Goal: Navigation & Orientation: Find specific page/section

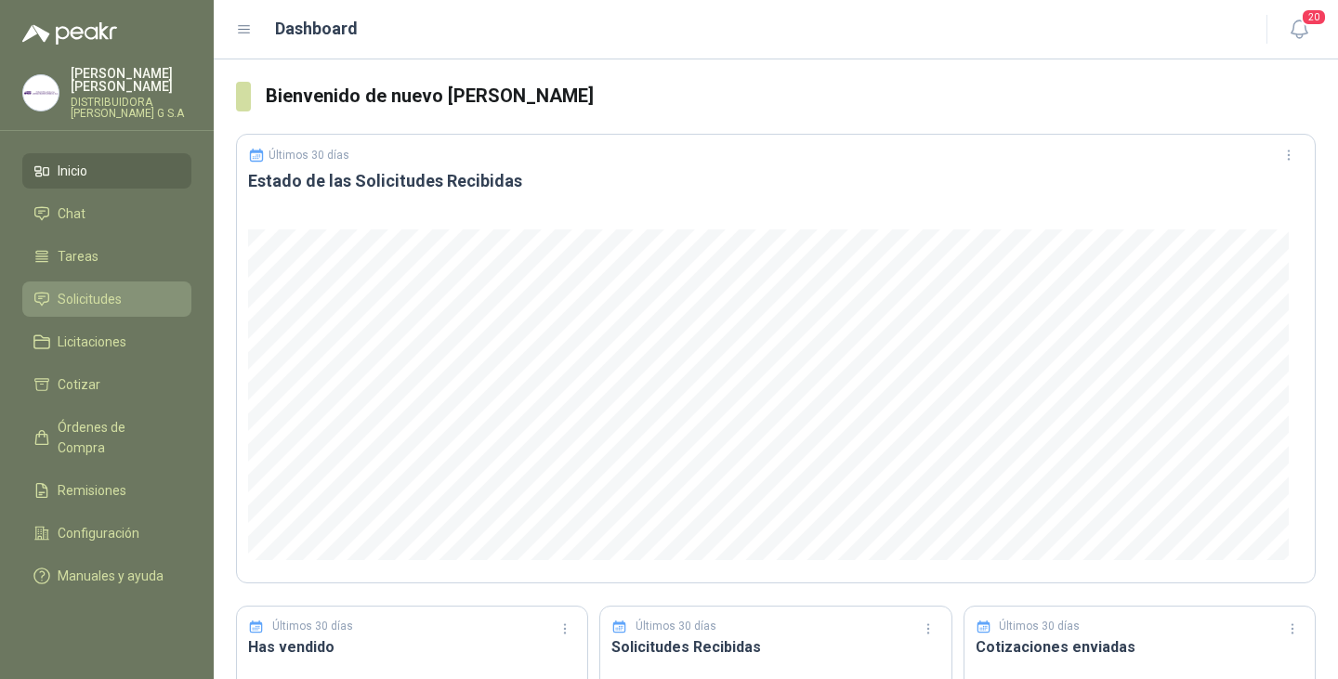
click at [98, 289] on span "Solicitudes" at bounding box center [90, 299] width 64 height 20
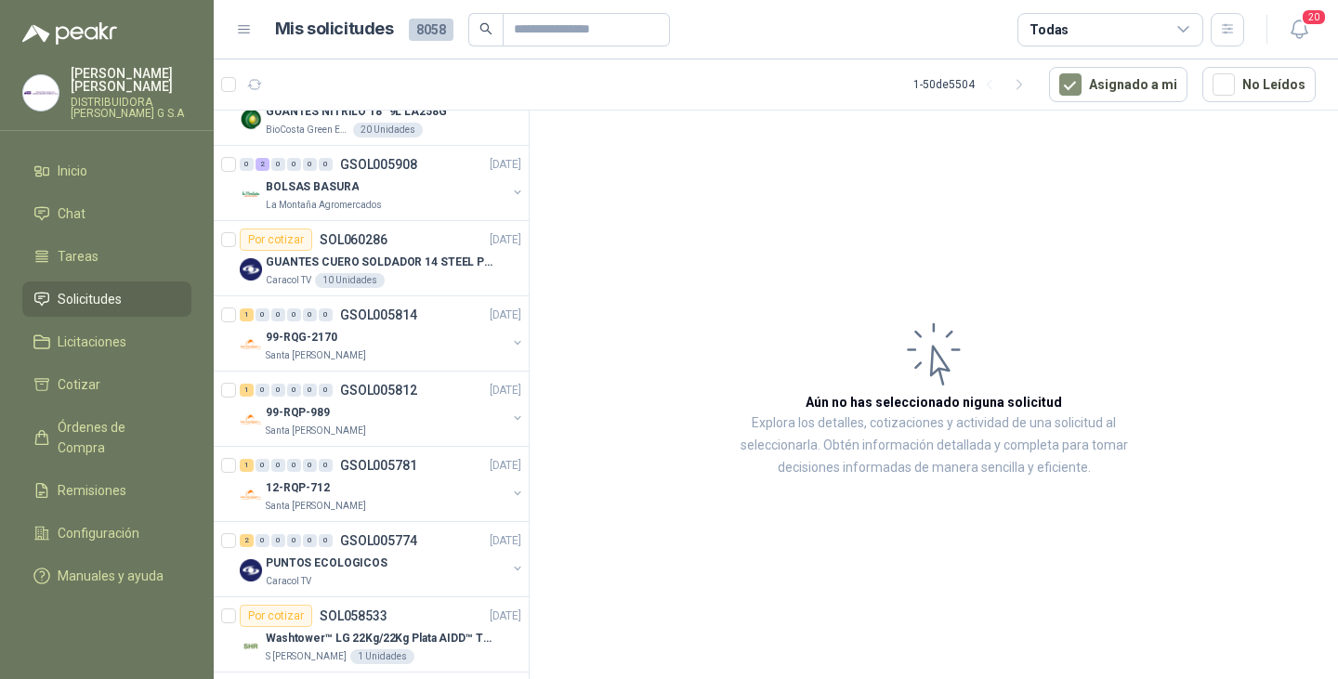
scroll to position [1022, 0]
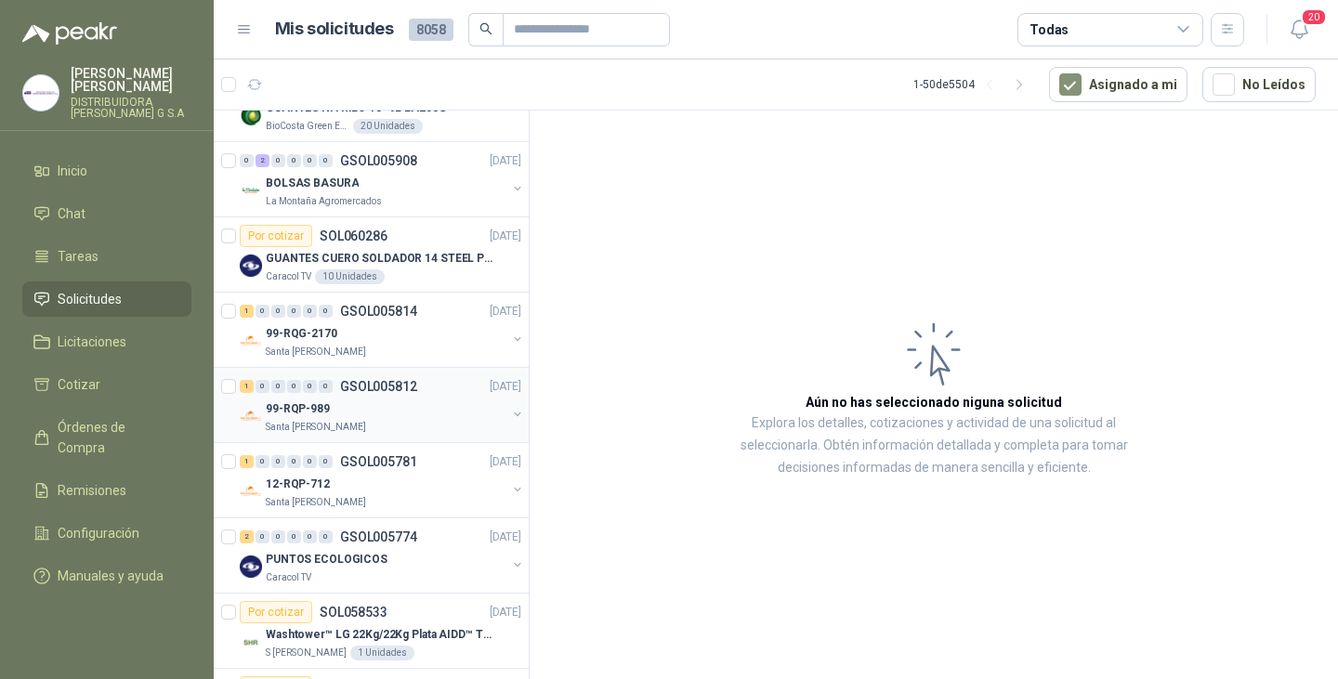
click at [335, 415] on div "99-RQP-989" at bounding box center [386, 409] width 241 height 22
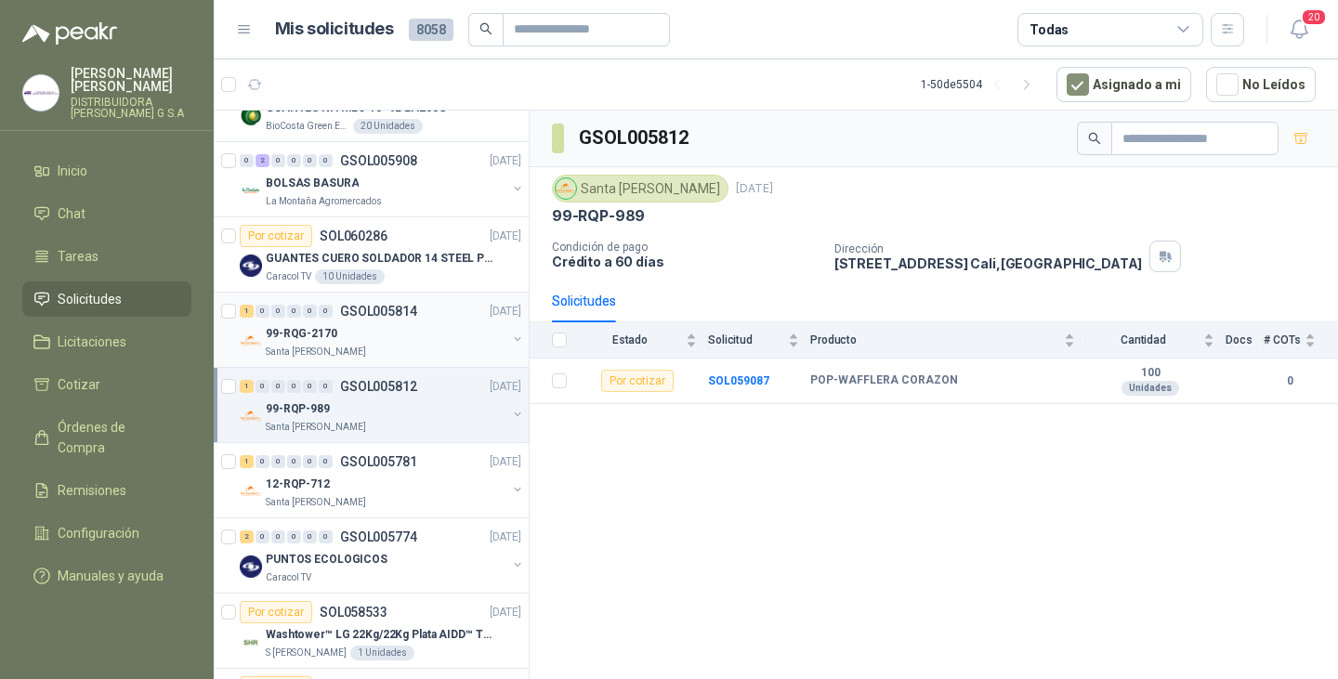
click at [344, 334] on div "99-RQG-2170" at bounding box center [386, 333] width 241 height 22
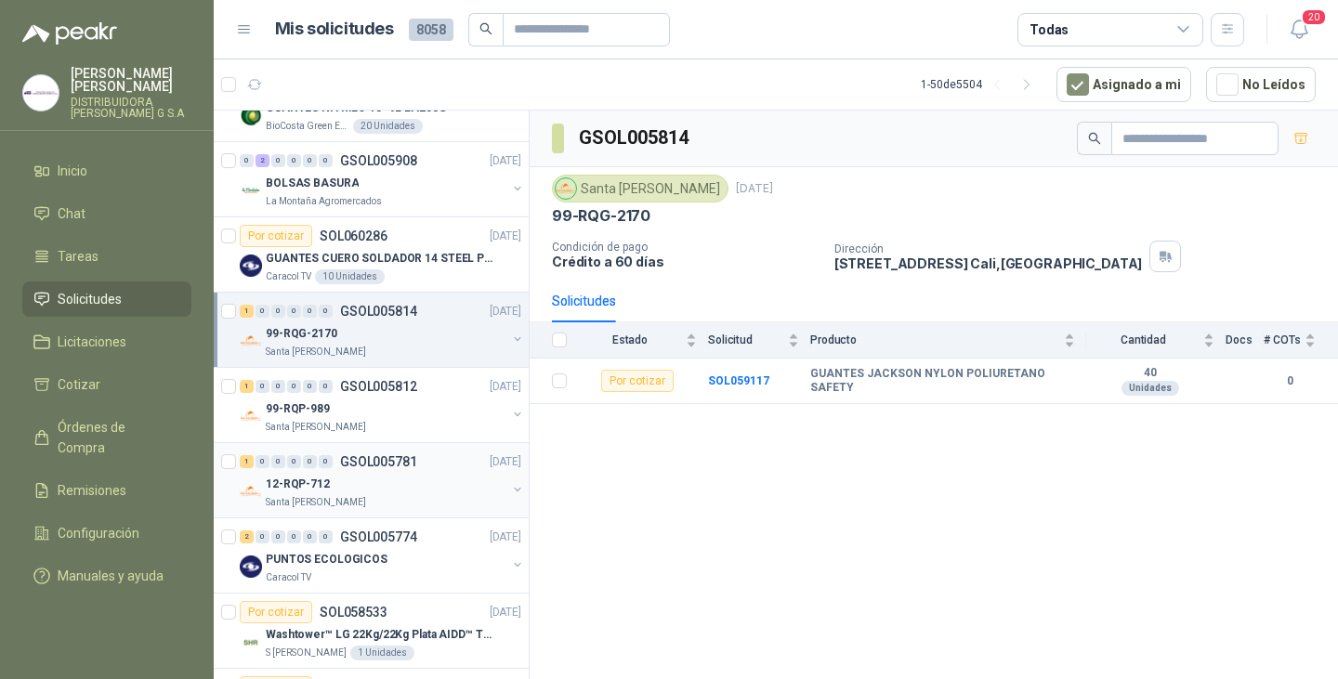
click at [337, 487] on div "12-RQP-712" at bounding box center [386, 484] width 241 height 22
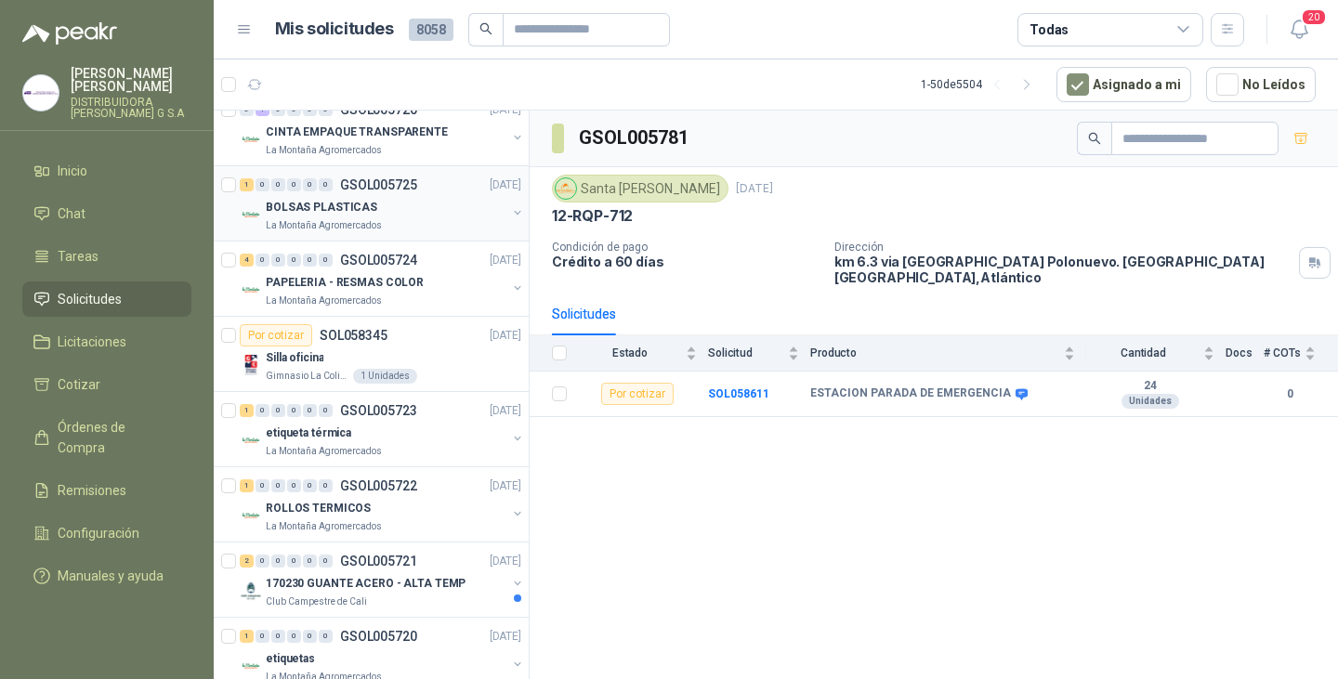
scroll to position [3213, 0]
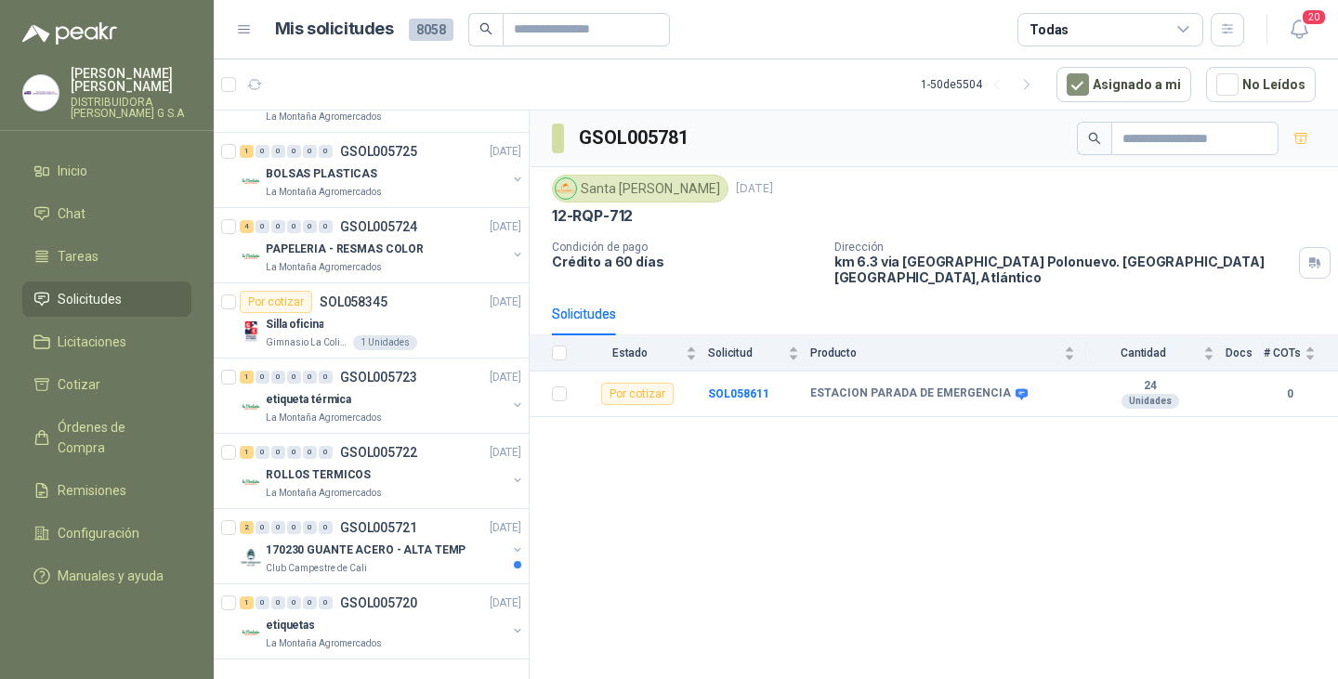
click at [1183, 29] on icon at bounding box center [1183, 29] width 17 height 17
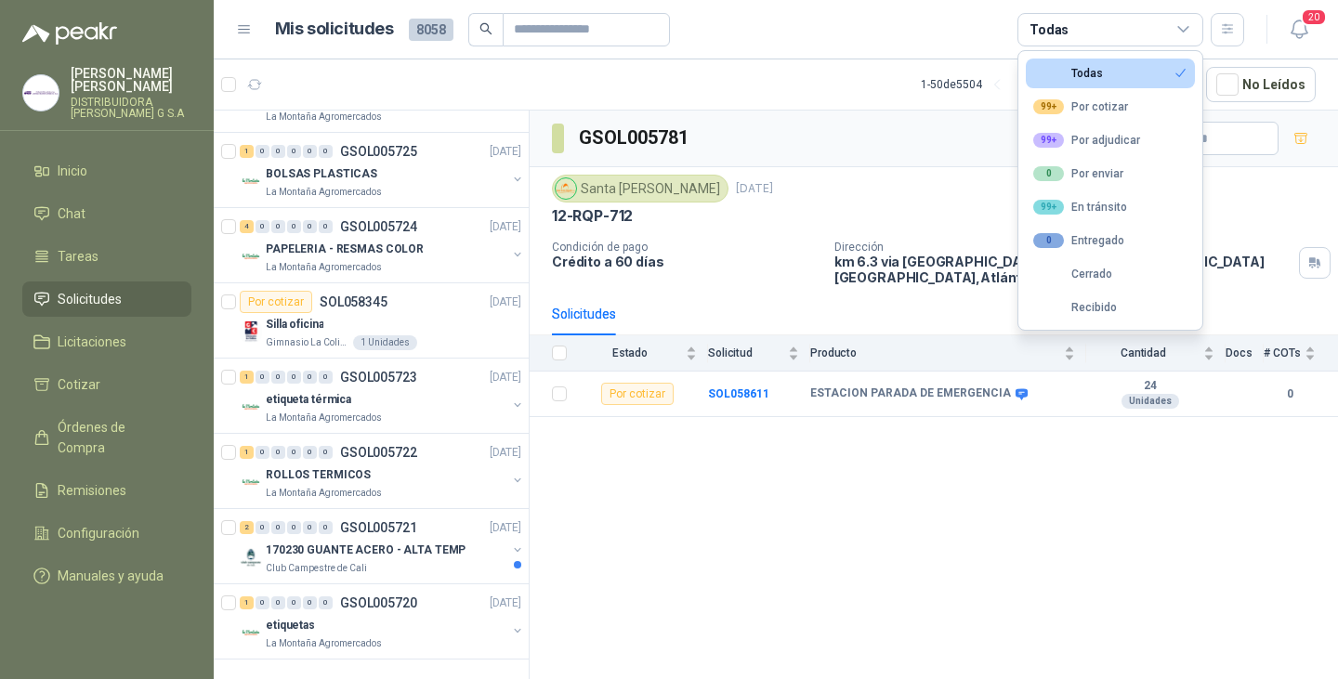
click at [1095, 77] on div "Todas" at bounding box center [1068, 73] width 70 height 13
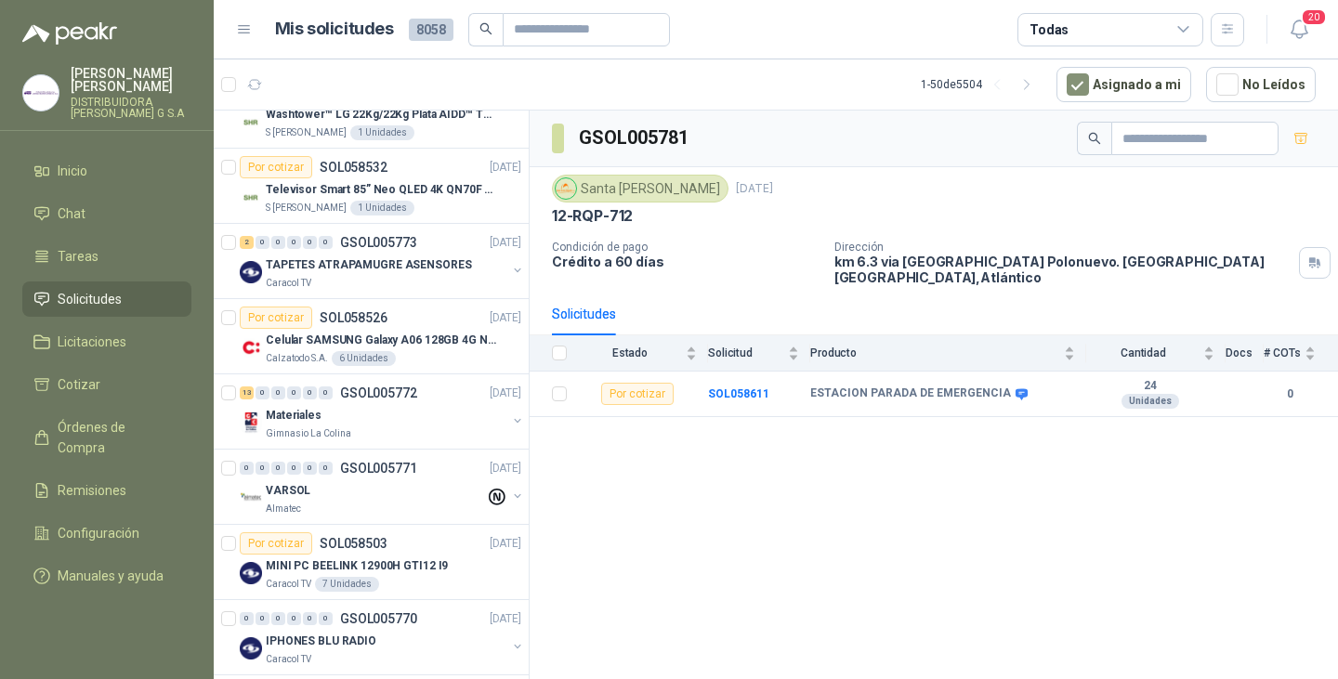
scroll to position [1579, 0]
